Goal: Communication & Community: Answer question/provide support

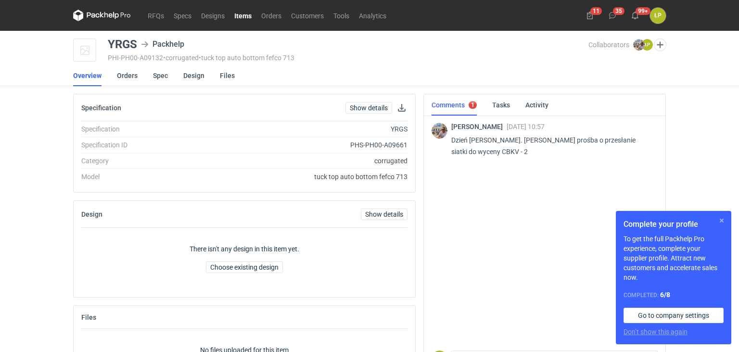
click at [719, 221] on button "button" at bounding box center [722, 221] width 12 height 12
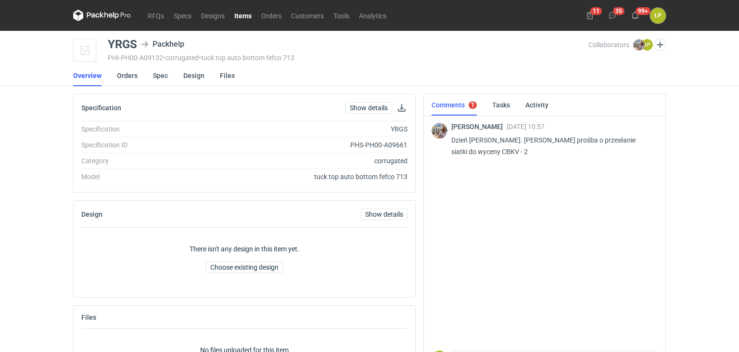
click at [127, 42] on div "YRGS" at bounding box center [122, 45] width 29 height 12
copy div "YRGS"
click at [460, 150] on p "Dzień dobry. Panie Łukaszu prośba o przesłanie siatki do wyceny CBKV - 2" at bounding box center [550, 145] width 199 height 23
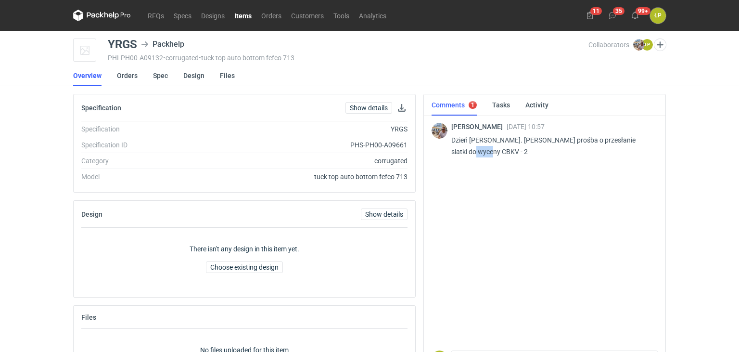
copy p "CBKV"
click at [456, 151] on p "Dzień dobry. Panie Łukaszu prośba o przesłanie siatki do wyceny CBKV - 2" at bounding box center [550, 145] width 199 height 23
copy p "CBKV"
click at [158, 77] on link "Spec" at bounding box center [160, 75] width 15 height 21
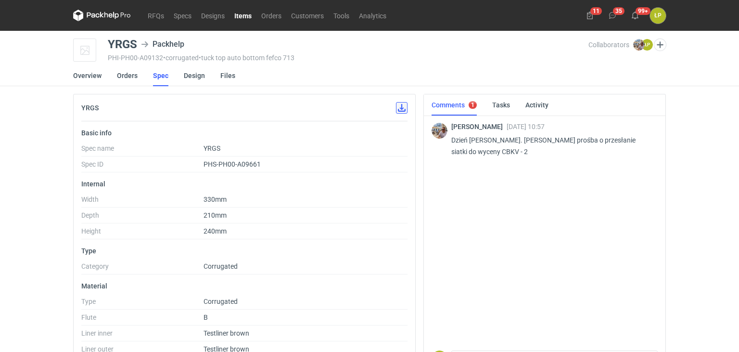
click at [400, 109] on button "button" at bounding box center [402, 108] width 12 height 12
click at [186, 77] on link "Design" at bounding box center [194, 75] width 21 height 21
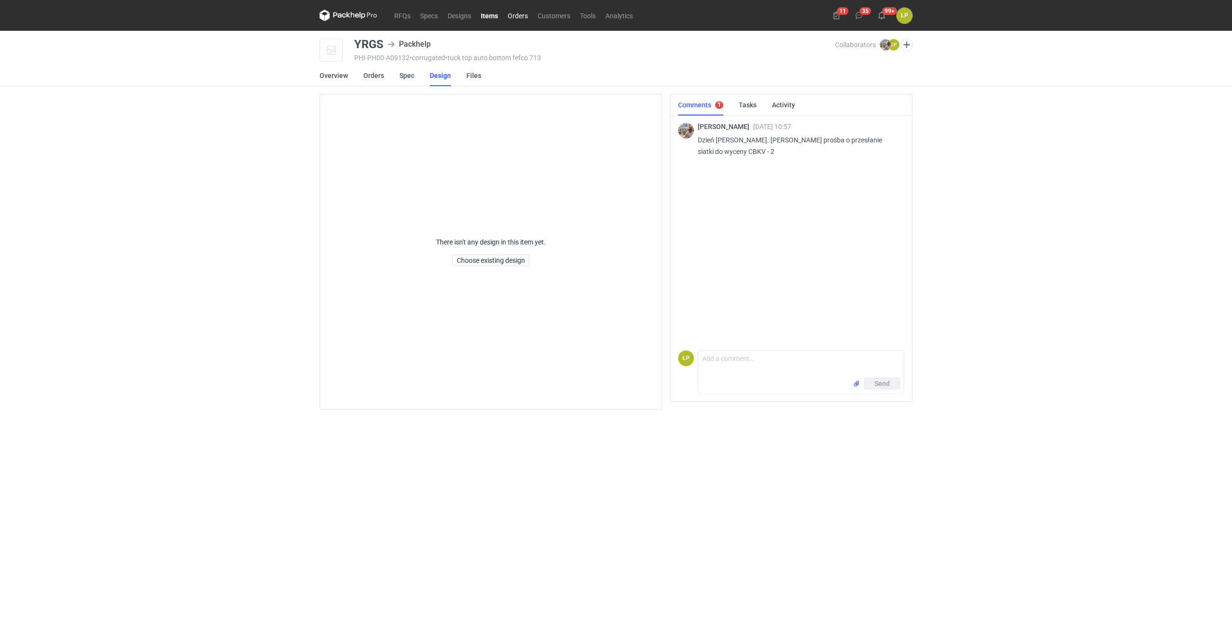
click at [516, 19] on link "Orders" at bounding box center [518, 16] width 30 height 12
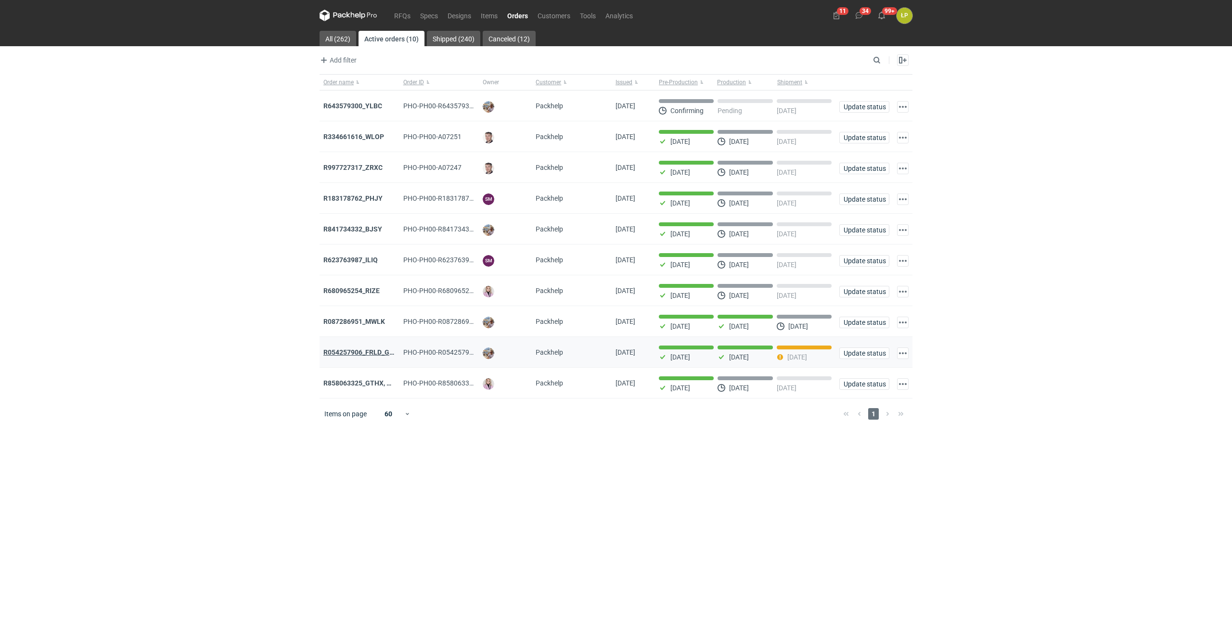
click at [370, 351] on strong "R054257906_FRLD_GMZJ_SABM" at bounding box center [374, 352] width 102 height 8
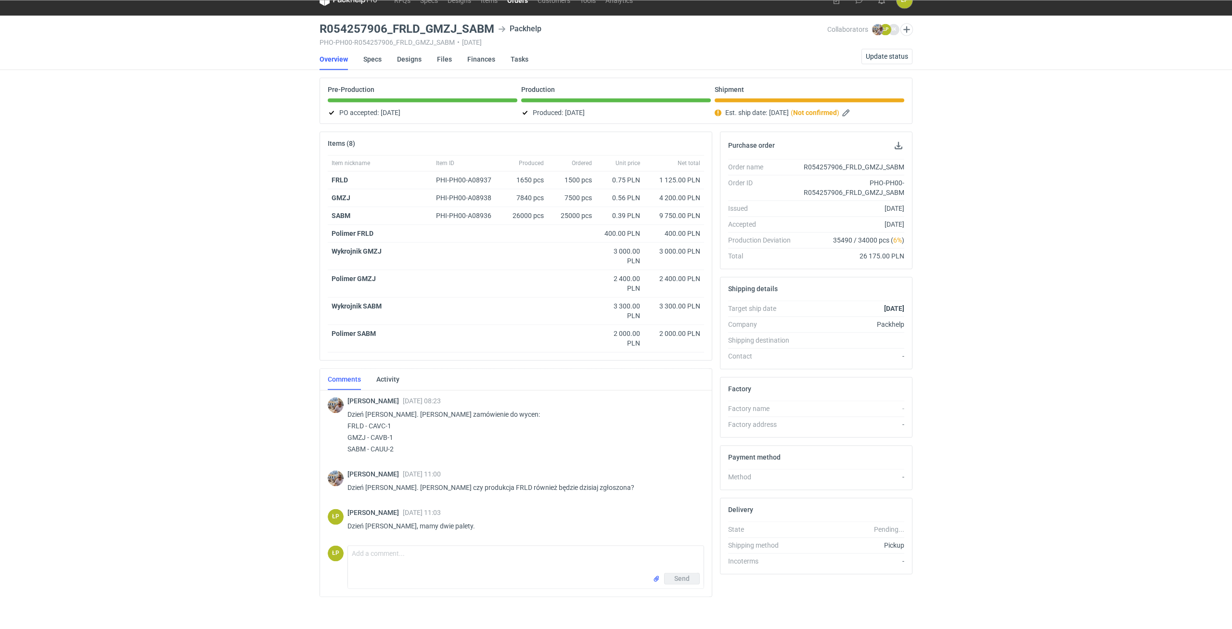
scroll to position [22, 0]
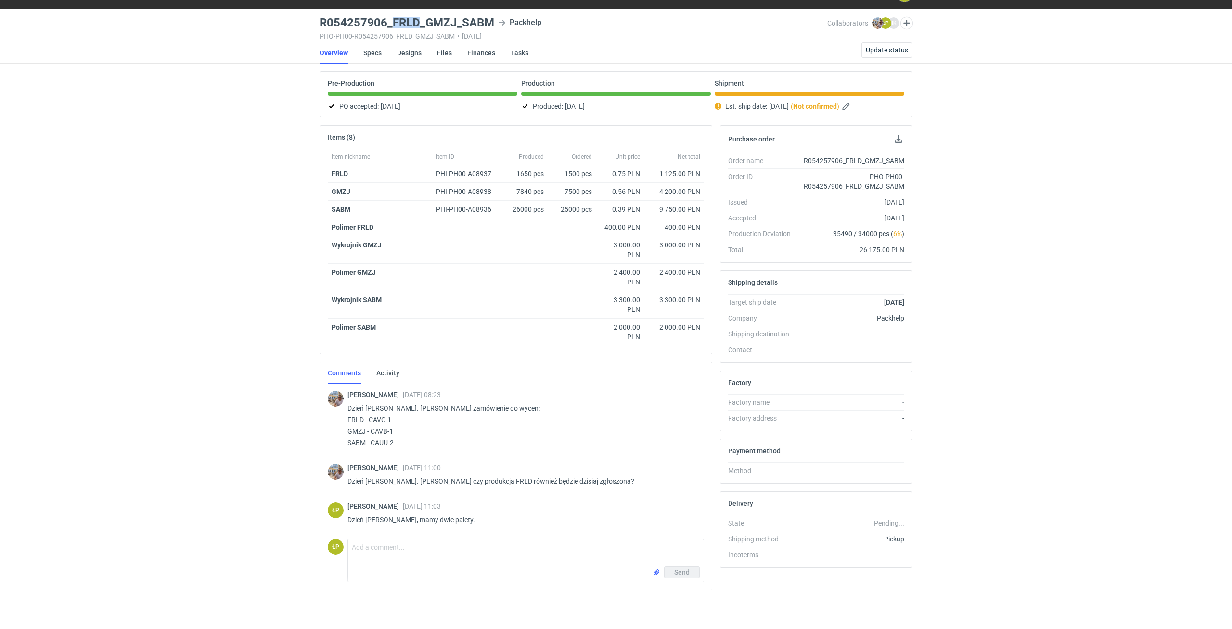
drag, startPoint x: 417, startPoint y: 26, endPoint x: 392, endPoint y: 29, distance: 25.3
click at [392, 28] on h3 "R054257906_FRLD_GMZJ_SABM" at bounding box center [407, 23] width 175 height 12
copy h3 "FRLD"
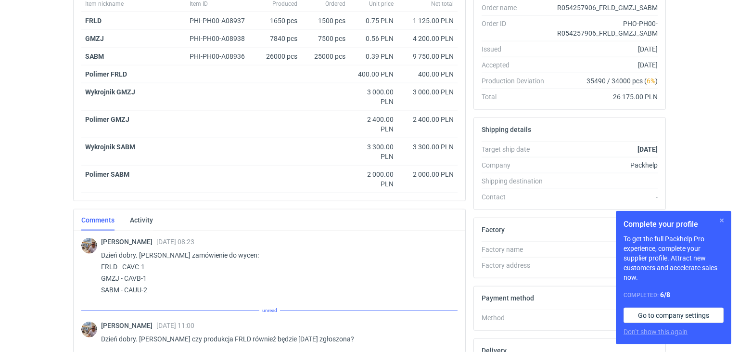
click at [724, 222] on button "button" at bounding box center [722, 221] width 12 height 12
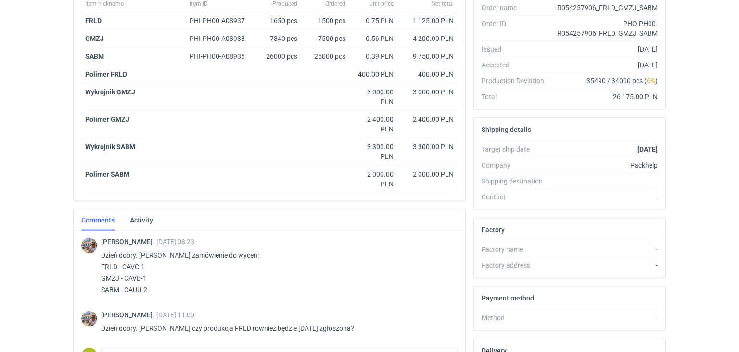
scroll to position [273, 0]
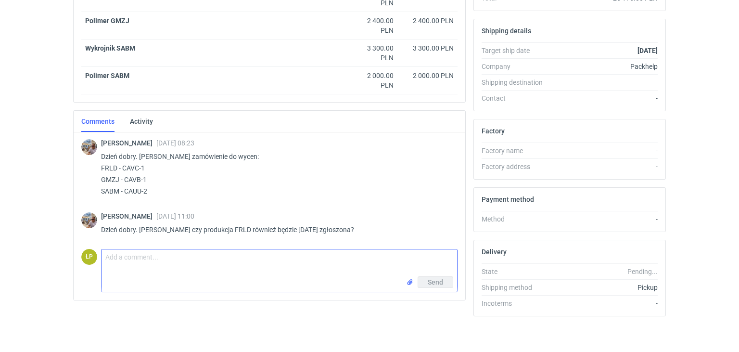
click at [258, 273] on textarea "Comment message" at bounding box center [280, 262] width 356 height 27
type textarea "Dzień dobry, tak, mamy dwie palety."
click at [428, 281] on button "Send" at bounding box center [436, 282] width 36 height 12
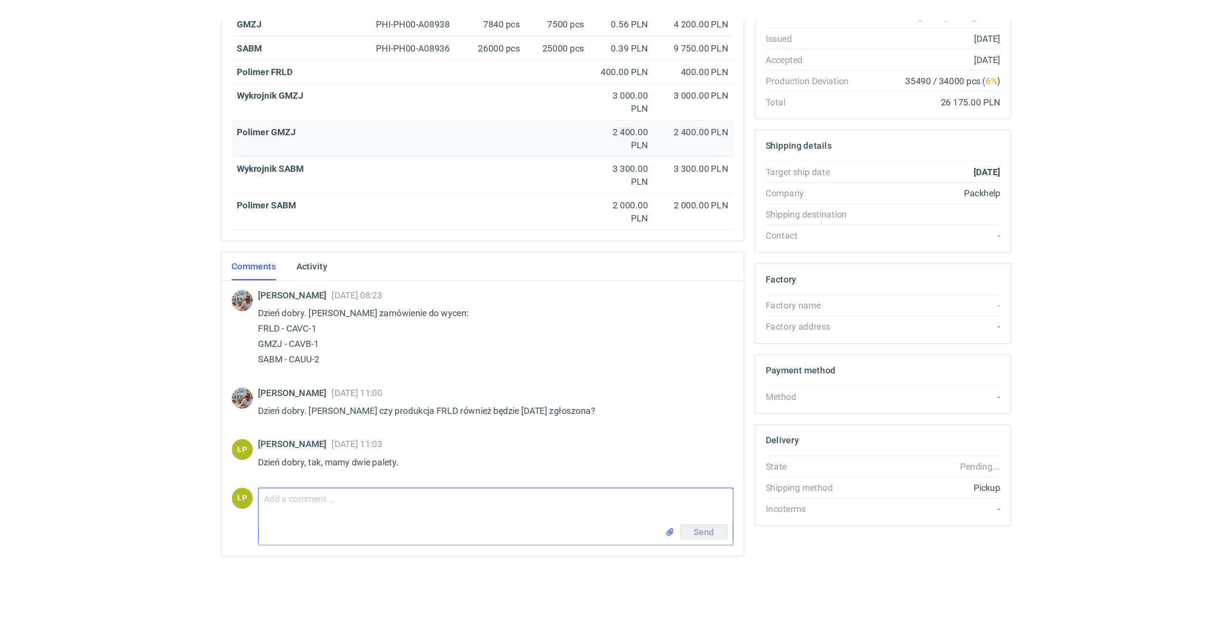
scroll to position [22, 0]
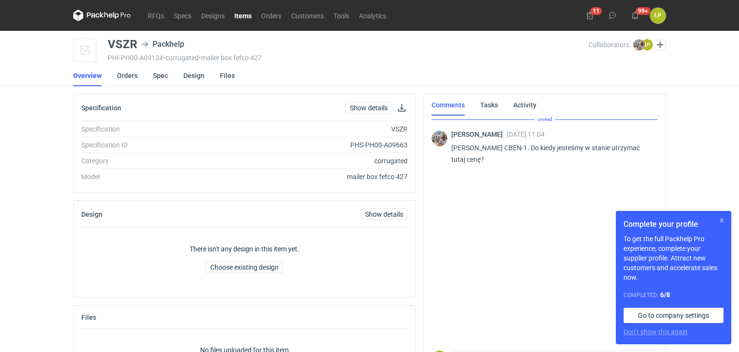
click at [719, 217] on button "button" at bounding box center [722, 221] width 12 height 12
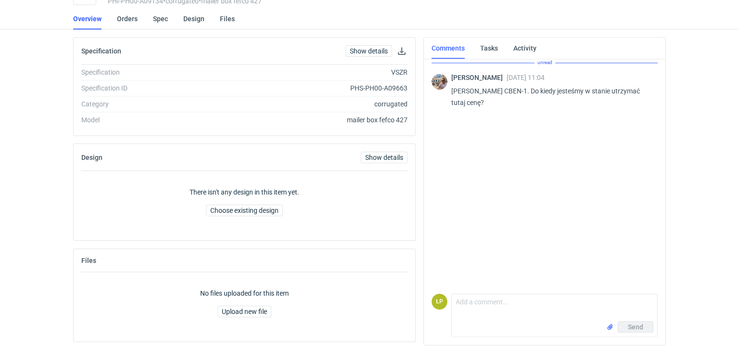
scroll to position [57, 0]
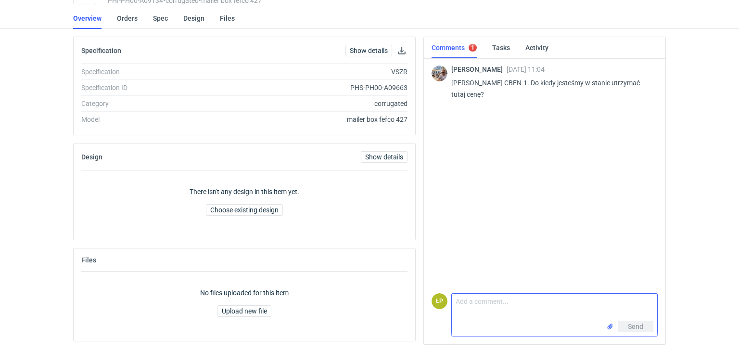
click at [522, 309] on textarea "Comment message" at bounding box center [555, 307] width 206 height 27
type textarea "Miesiąc :)"
click at [626, 330] on button "Send" at bounding box center [636, 327] width 36 height 12
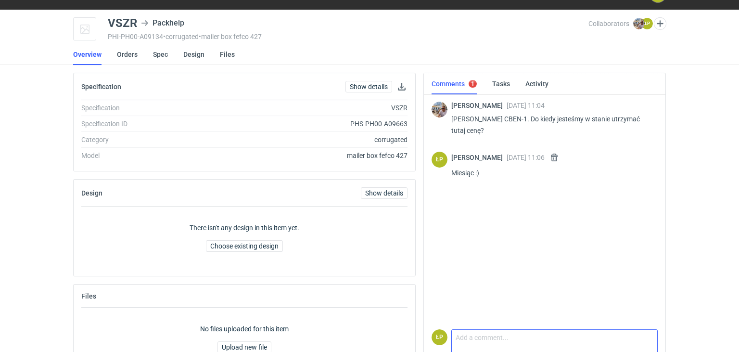
scroll to position [0, 0]
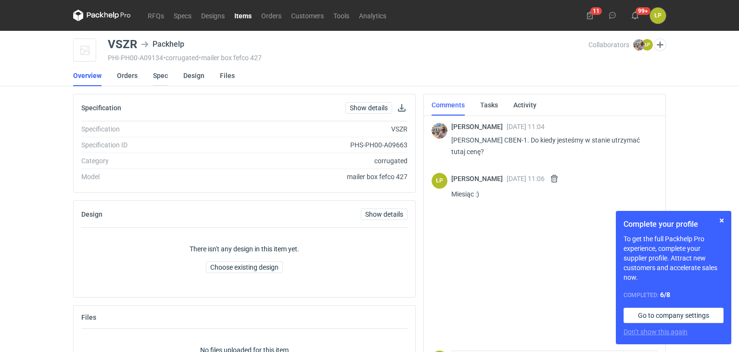
click at [163, 77] on link "Spec" at bounding box center [160, 75] width 15 height 21
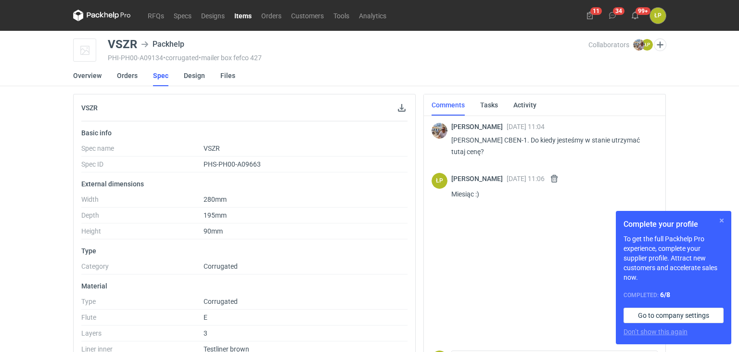
click at [717, 220] on button "button" at bounding box center [722, 221] width 12 height 12
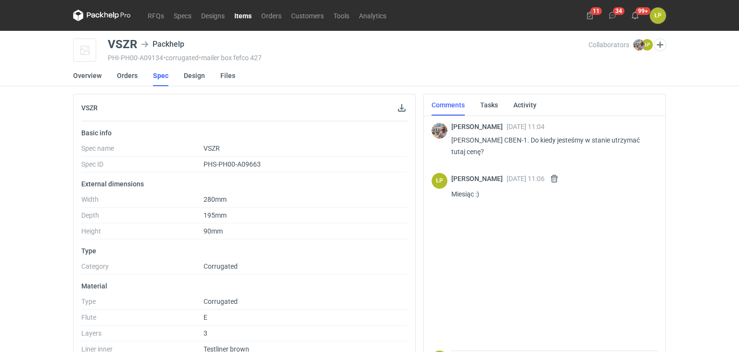
scroll to position [254, 0]
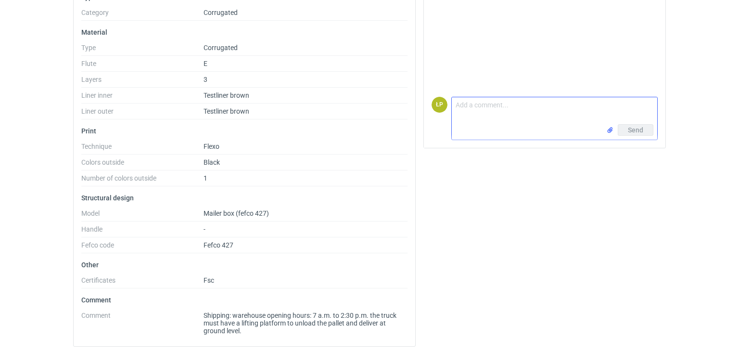
click at [540, 107] on textarea "Comment message" at bounding box center [555, 110] width 206 height 27
type textarea "Przygotować siatkę?"
click at [631, 132] on span "Send" at bounding box center [635, 130] width 15 height 7
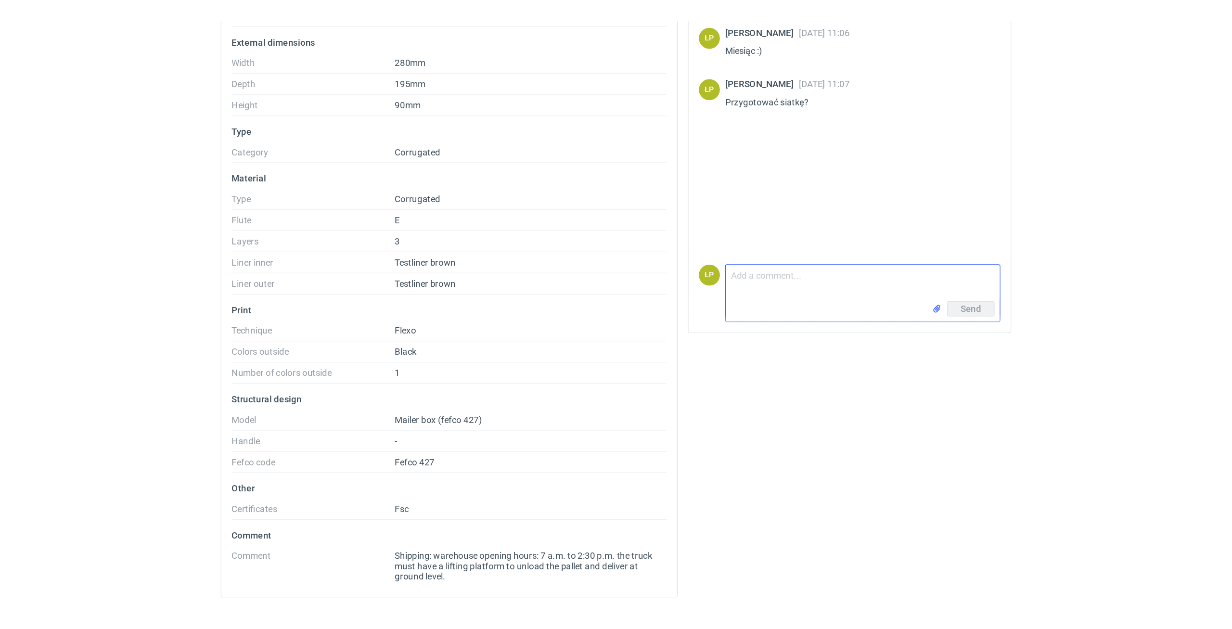
scroll to position [0, 0]
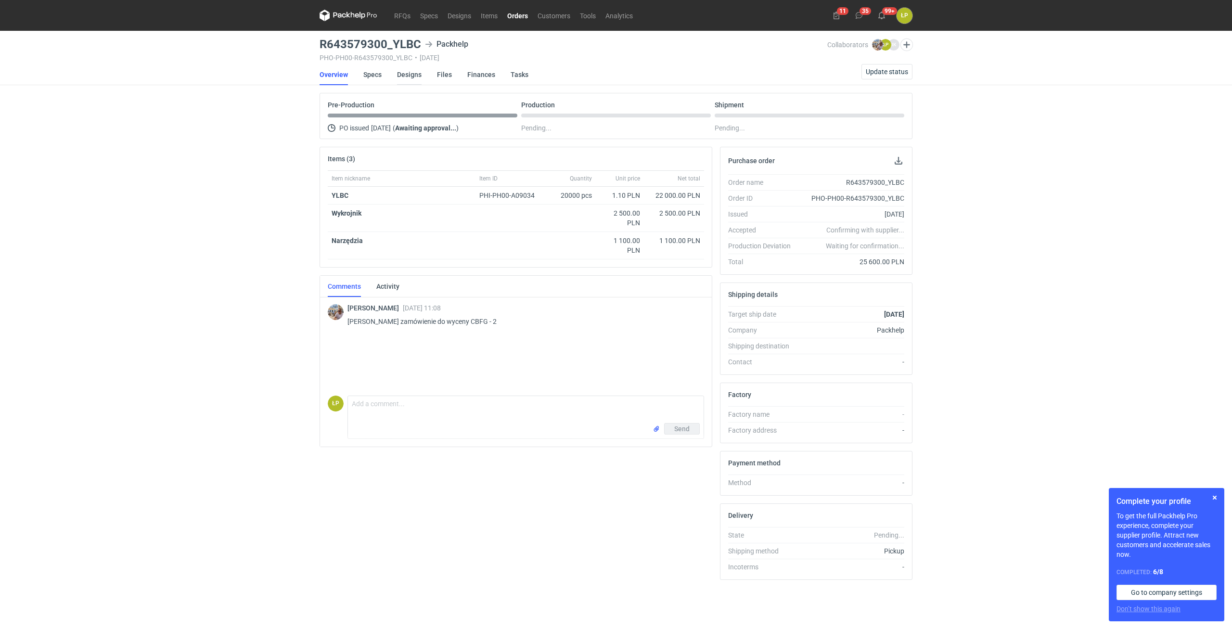
click at [417, 76] on link "Designs" at bounding box center [409, 74] width 25 height 21
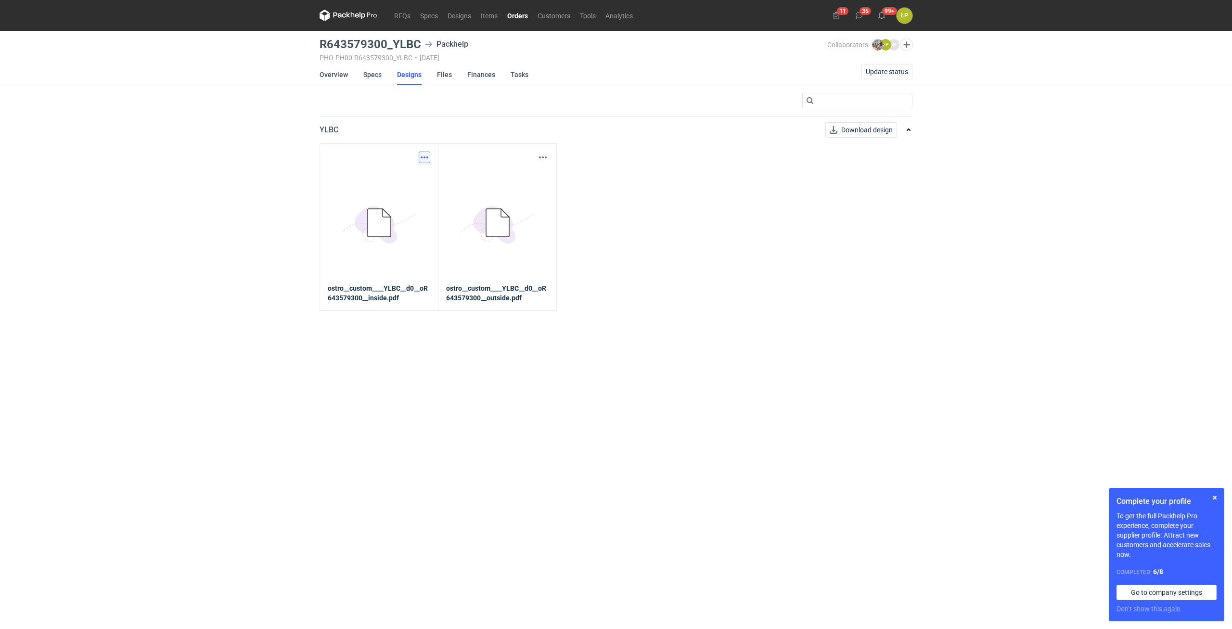
click at [420, 159] on button "button" at bounding box center [425, 158] width 12 height 12
click at [407, 175] on link "Download design part" at bounding box center [382, 178] width 89 height 15
click at [342, 76] on link "Overview" at bounding box center [334, 74] width 28 height 21
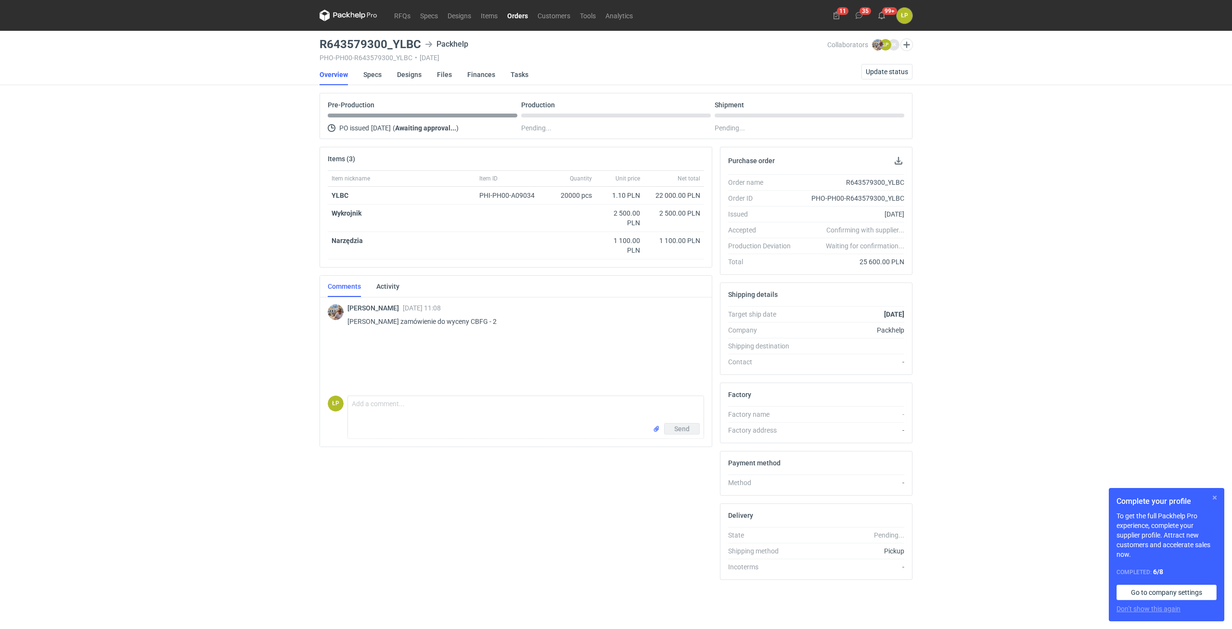
click at [739, 351] on button "button" at bounding box center [1215, 498] width 12 height 12
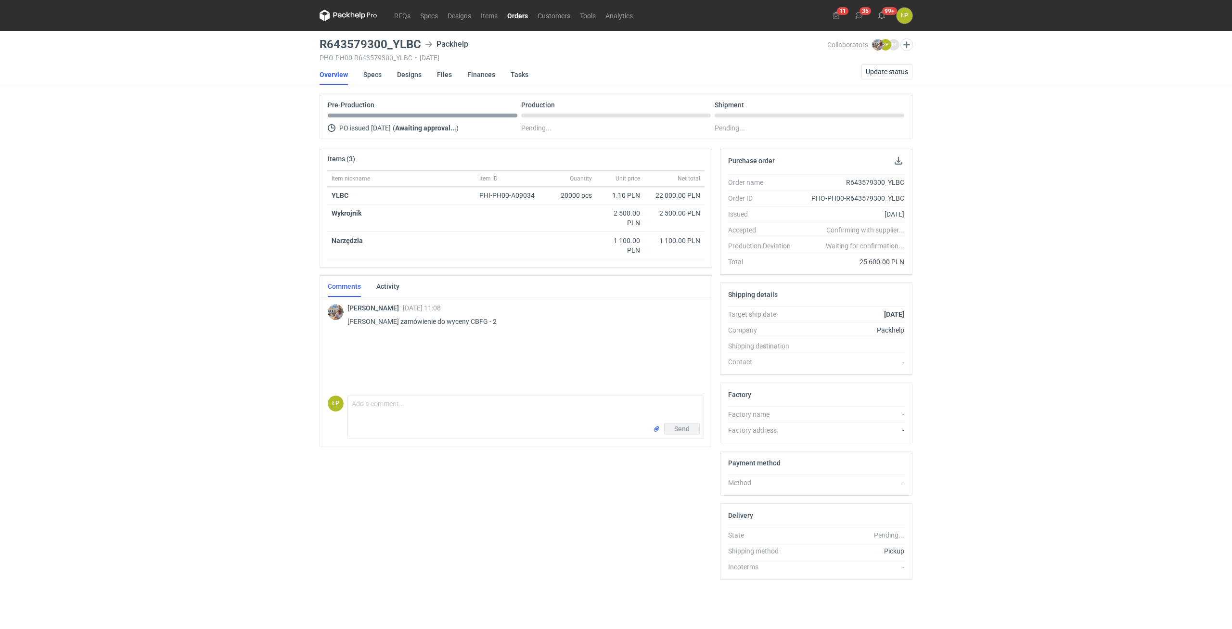
click at [402, 47] on h3 "R643579300_YLBC" at bounding box center [371, 45] width 102 height 12
click at [412, 44] on h3 "R643579300_YLBC" at bounding box center [371, 45] width 102 height 12
drag, startPoint x: 420, startPoint y: 45, endPoint x: 392, endPoint y: 44, distance: 27.5
click at [392, 44] on h3 "R643579300_YLBC" at bounding box center [371, 45] width 102 height 12
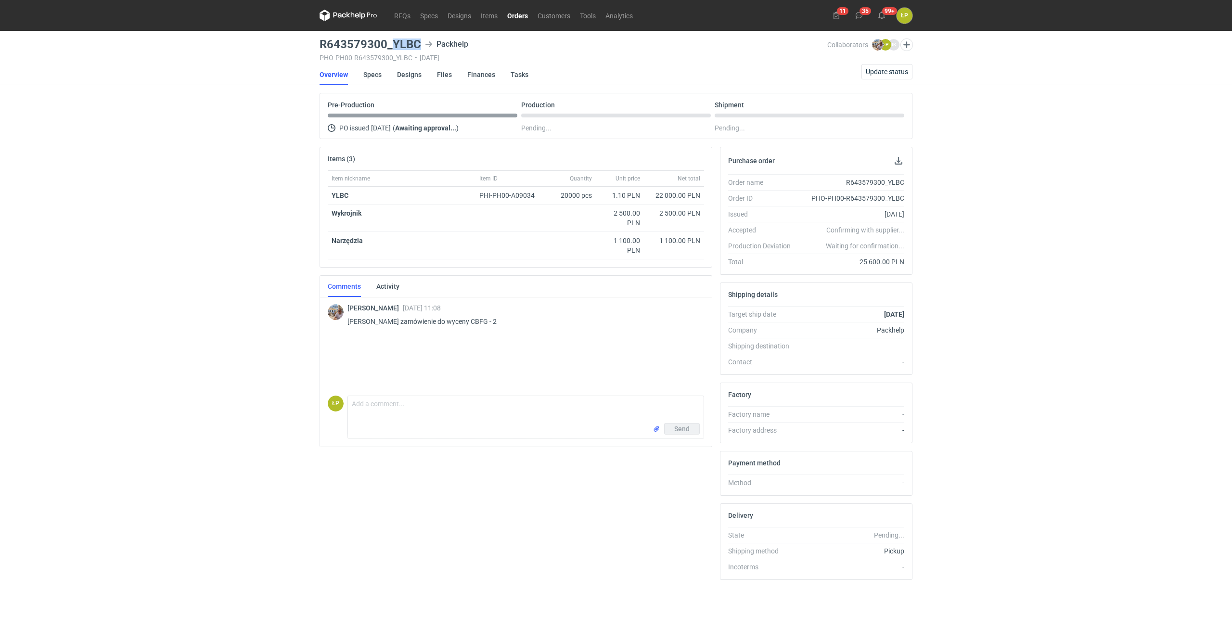
copy h3 "YLBC"
click at [413, 81] on link "Designs" at bounding box center [409, 74] width 25 height 21
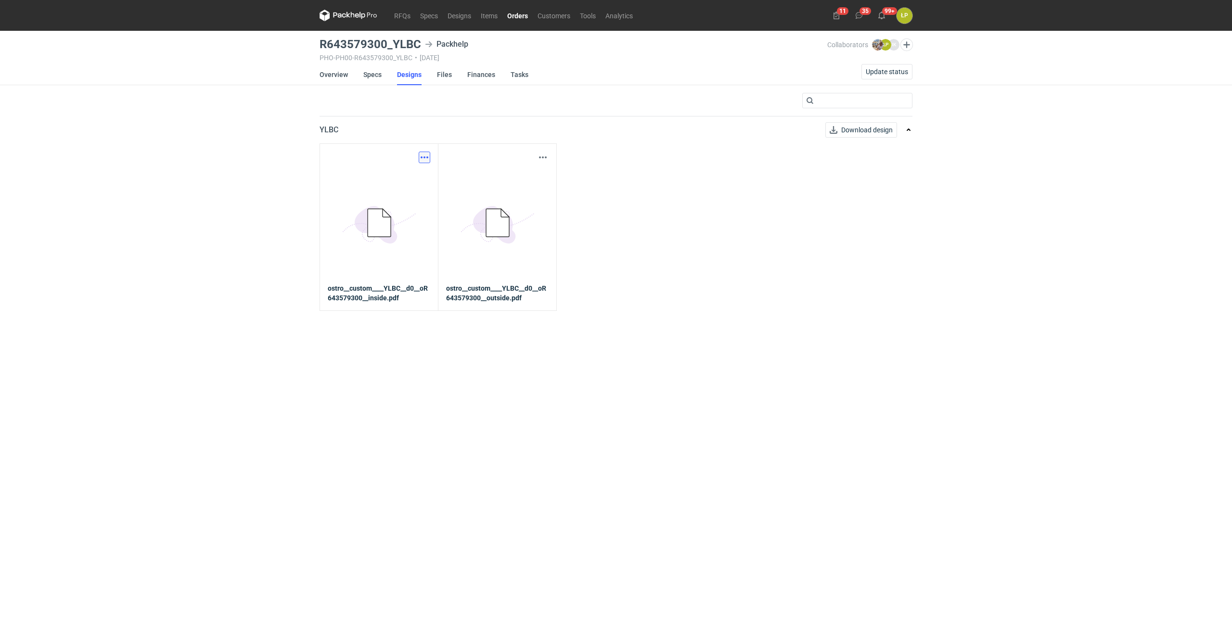
click at [429, 159] on button "button" at bounding box center [425, 158] width 12 height 12
click at [422, 172] on link "Download design part" at bounding box center [382, 178] width 89 height 15
click at [542, 157] on button "button" at bounding box center [543, 158] width 12 height 12
click at [535, 173] on link "Download design part" at bounding box center [500, 178] width 89 height 15
click at [375, 73] on link "Specs" at bounding box center [372, 74] width 18 height 21
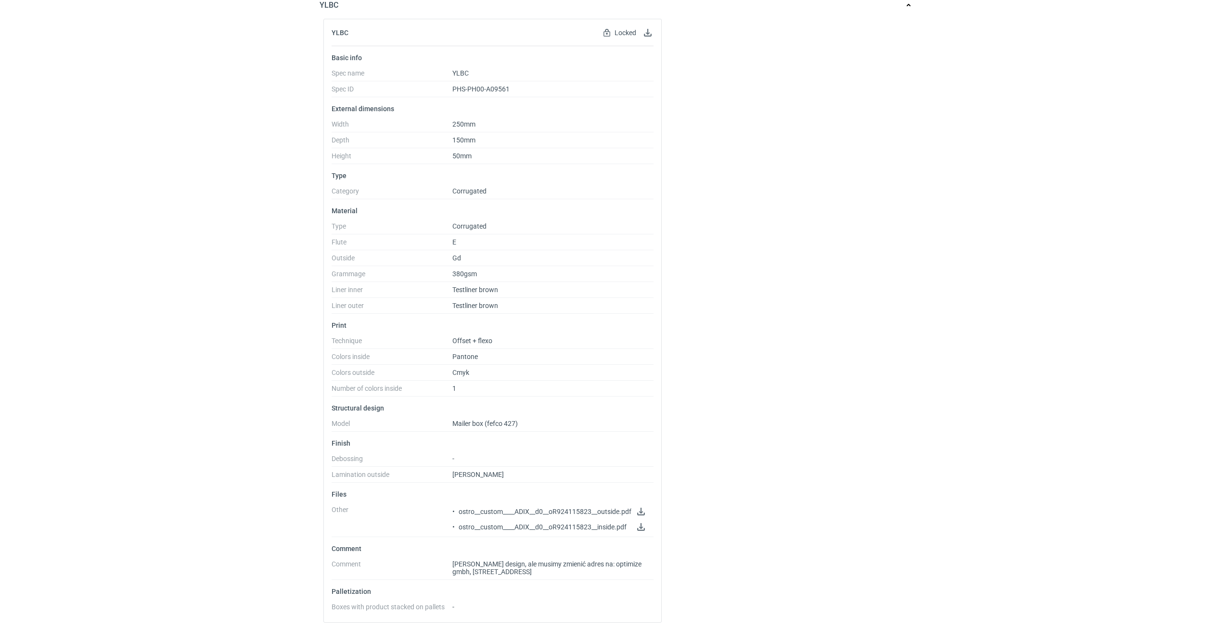
scroll to position [127, 0]
click at [646, 28] on button "button" at bounding box center [648, 31] width 12 height 12
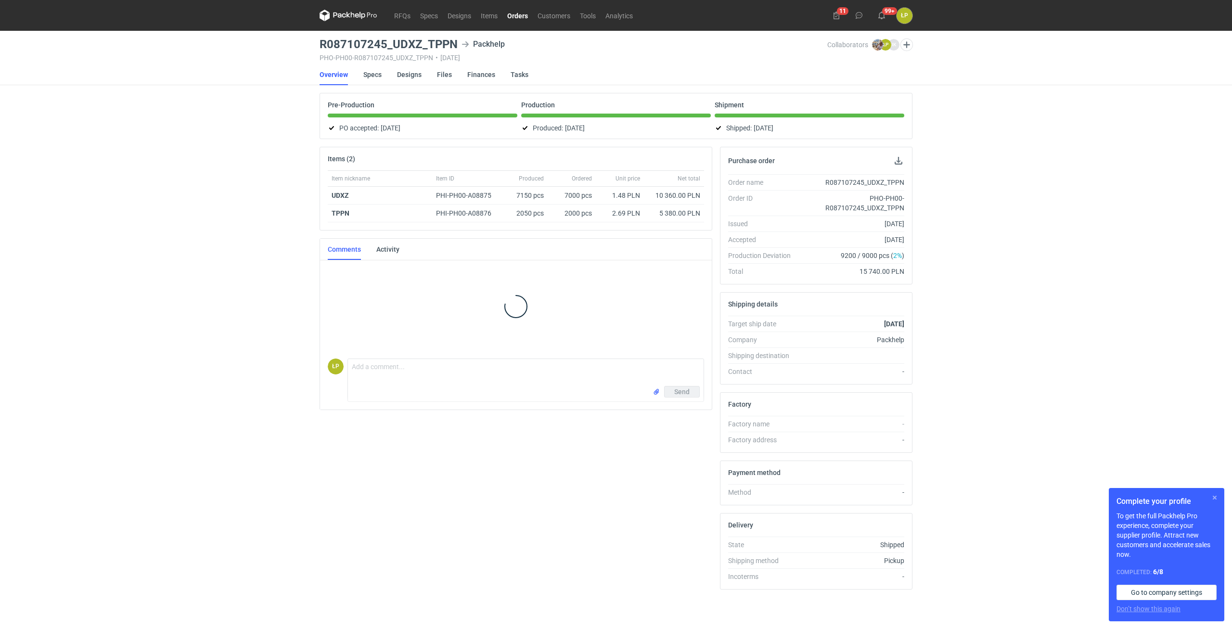
click at [1217, 496] on button "button" at bounding box center [1215, 498] width 12 height 12
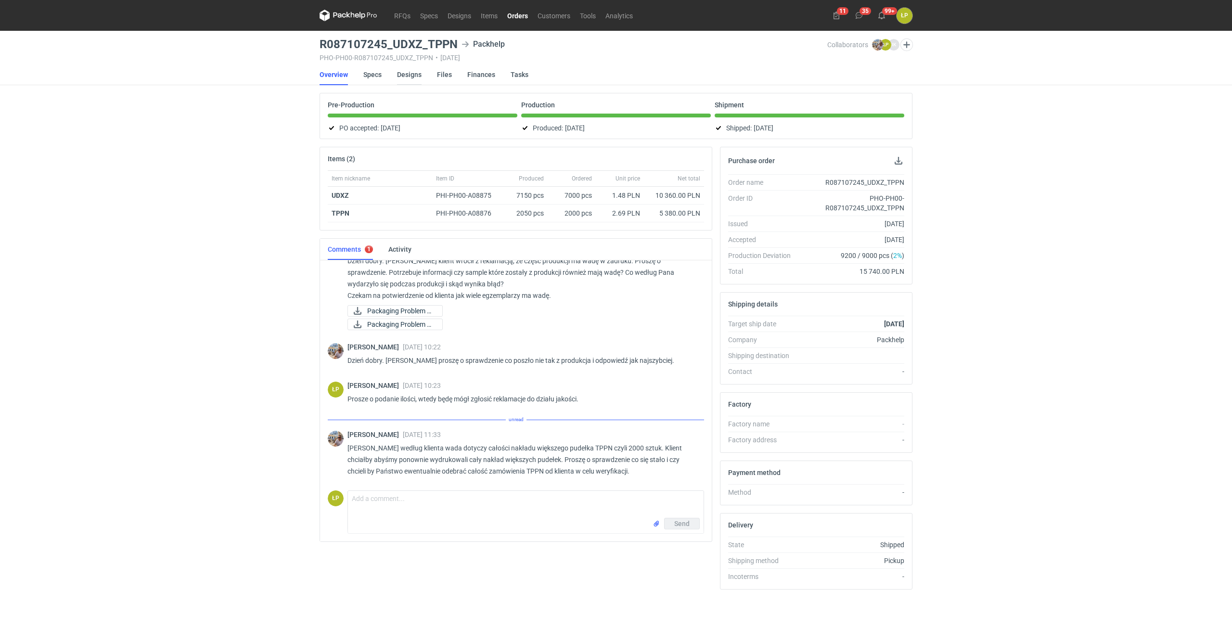
scroll to position [360, 0]
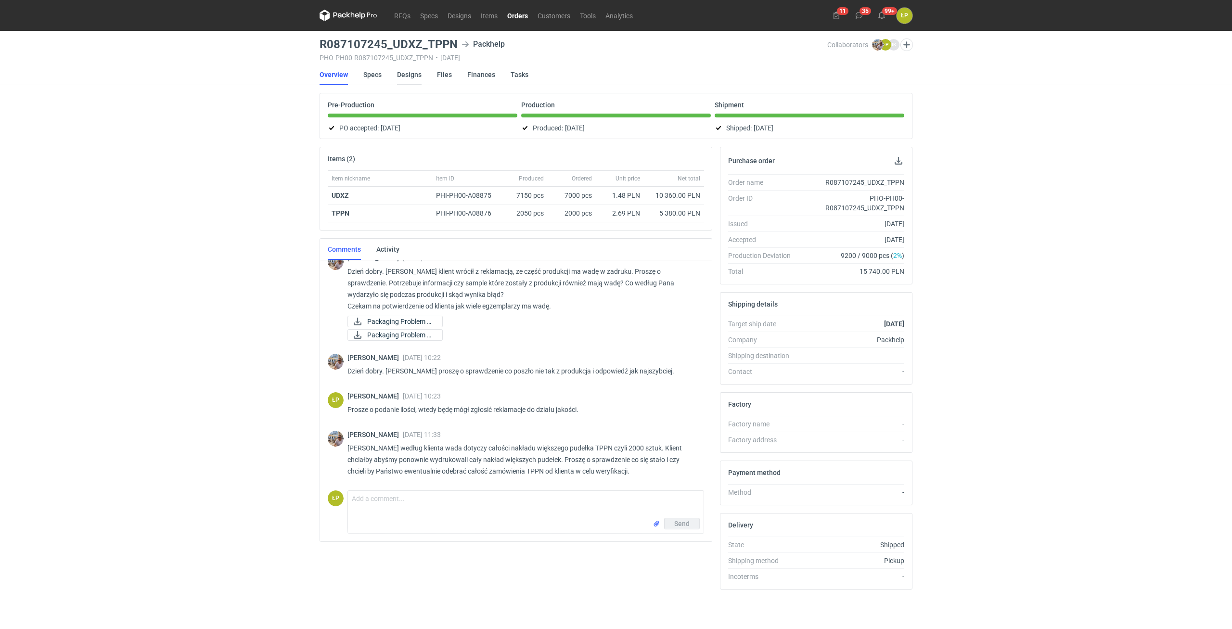
click at [415, 75] on link "Designs" at bounding box center [409, 74] width 25 height 21
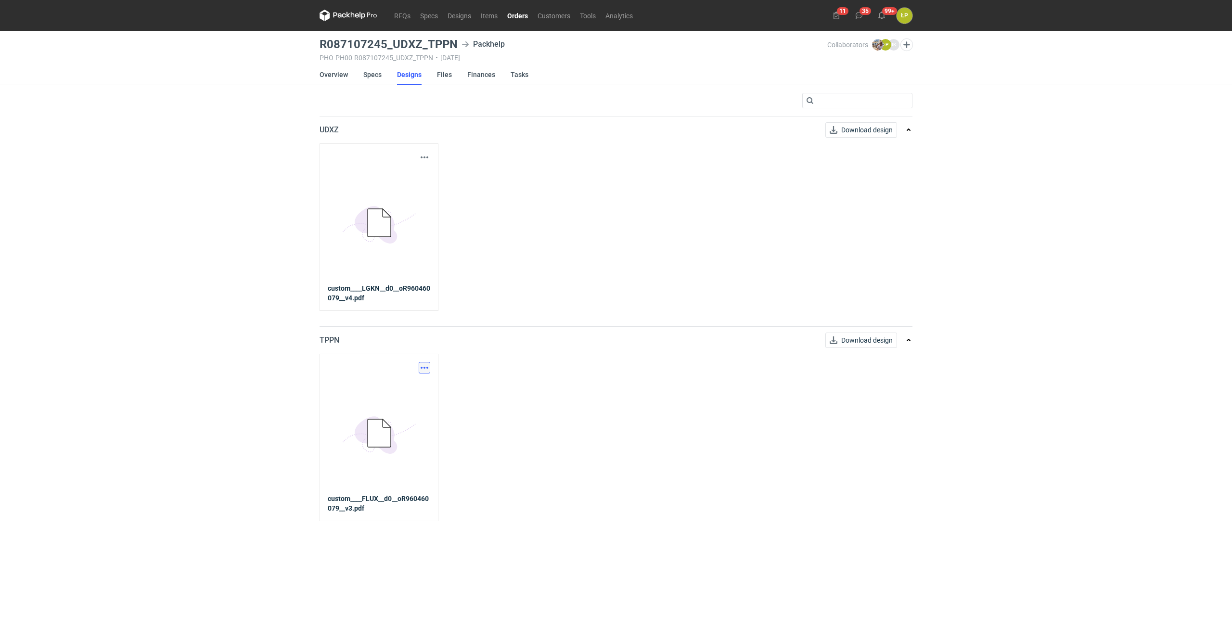
click at [426, 368] on button "button" at bounding box center [425, 368] width 12 height 12
click at [418, 384] on link "Download design part" at bounding box center [382, 388] width 89 height 15
click at [348, 23] on nav "RFQs Specs Designs Items Orders Customers Tools Analytics" at bounding box center [479, 15] width 318 height 31
click at [355, 15] on icon at bounding box center [349, 16] width 58 height 12
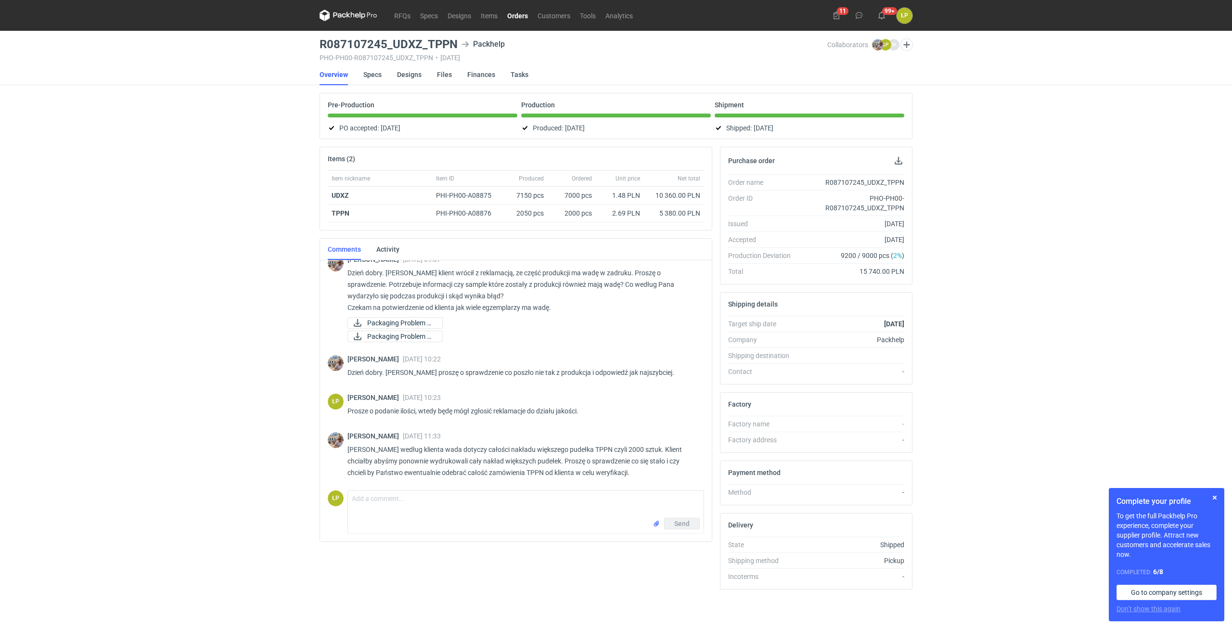
scroll to position [360, 0]
click at [1211, 498] on button "button" at bounding box center [1215, 498] width 12 height 12
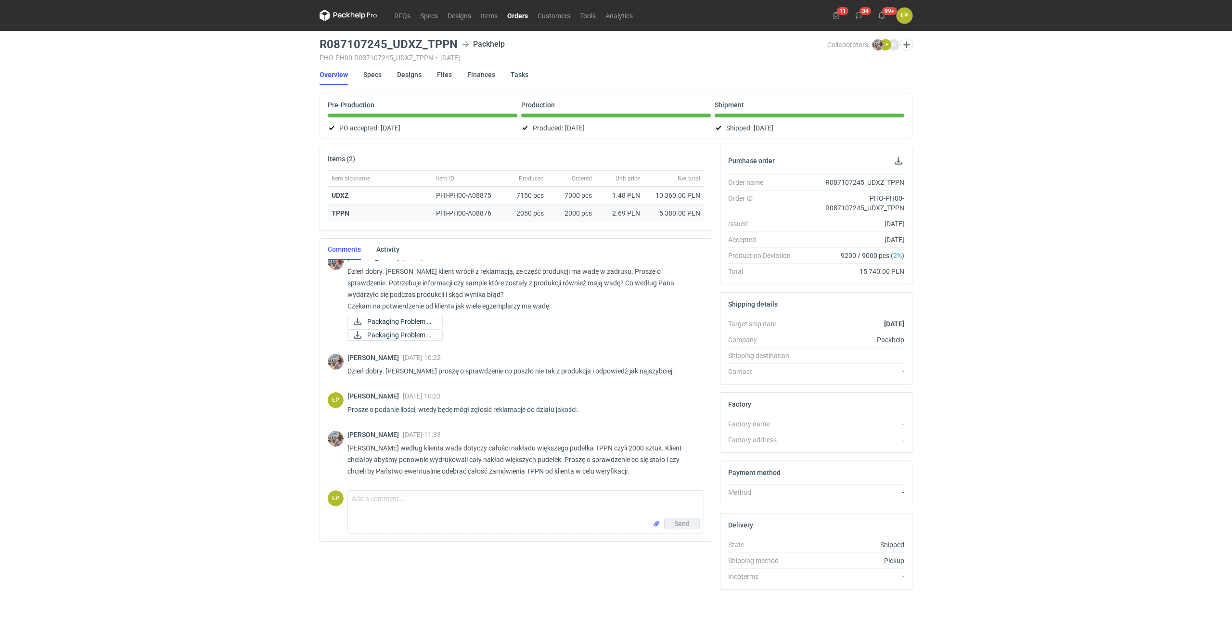
click at [341, 216] on strong "TPPN" at bounding box center [341, 213] width 18 height 8
copy strong "TPPN"
click at [427, 322] on span "Packaging Problem 1...." at bounding box center [400, 321] width 67 height 11
click at [429, 334] on span "Packaging Problem 2...." at bounding box center [400, 335] width 67 height 11
